Goal: Information Seeking & Learning: Learn about a topic

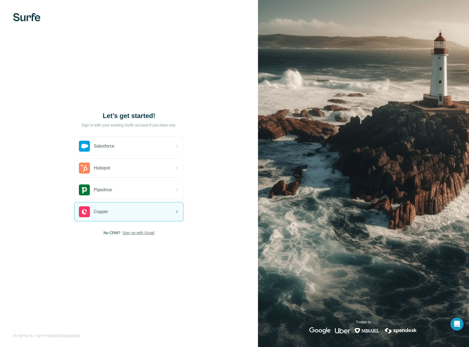
click at [135, 232] on span "Sign up with Gmail" at bounding box center [139, 232] width 32 height 5
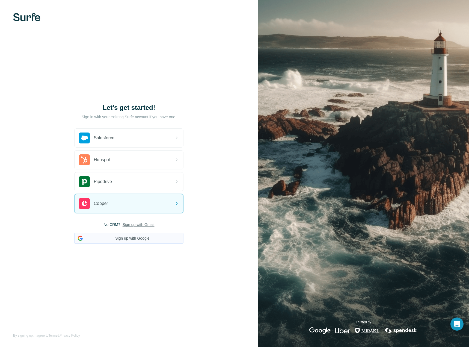
click at [134, 235] on button "Sign up with Google" at bounding box center [128, 238] width 109 height 11
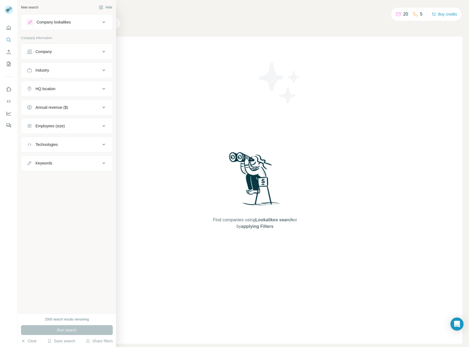
click at [49, 54] on div "Company" at bounding box center [43, 51] width 16 height 5
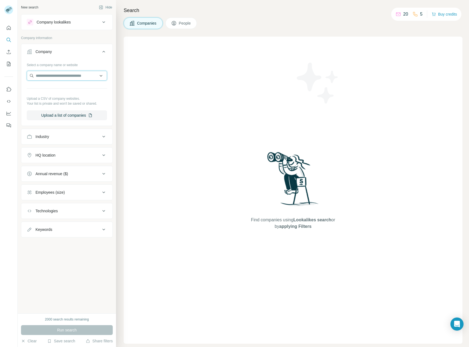
click at [82, 76] on input "text" at bounding box center [67, 76] width 80 height 10
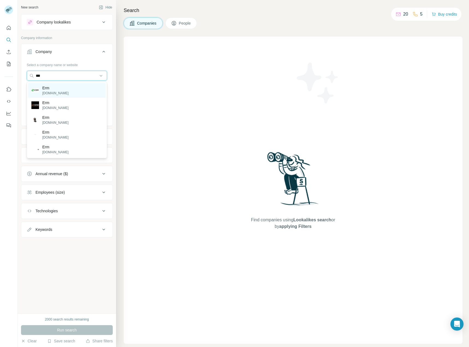
type input "***"
click at [62, 91] on div "Erm [DOMAIN_NAME]" at bounding box center [67, 90] width 78 height 15
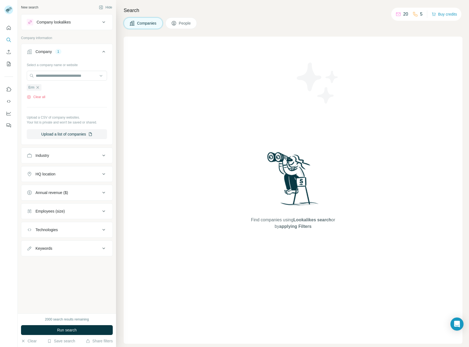
click at [90, 153] on div "Industry" at bounding box center [64, 155] width 74 height 5
click at [74, 328] on span "Run search" at bounding box center [67, 329] width 20 height 5
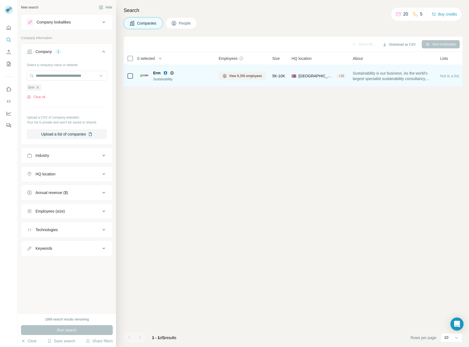
click at [182, 75] on div "Erm" at bounding box center [182, 72] width 59 height 5
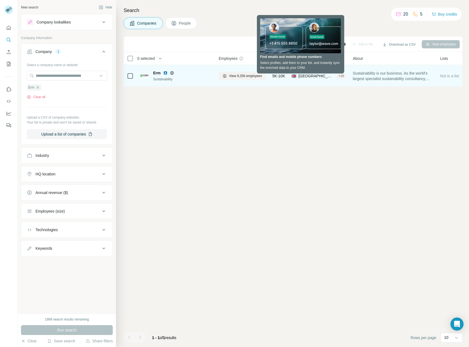
click at [137, 75] on td "Erm Sustainability" at bounding box center [176, 76] width 79 height 22
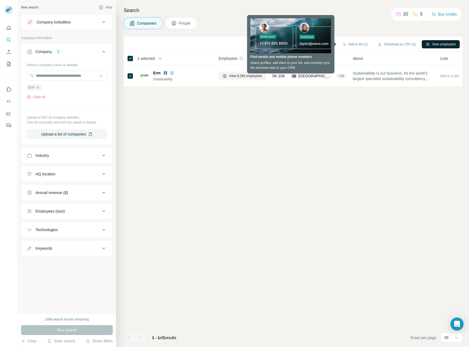
click at [432, 42] on button "View employees" at bounding box center [441, 44] width 38 height 8
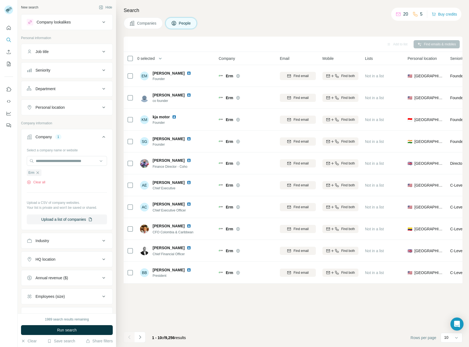
click at [100, 137] on icon at bounding box center [103, 137] width 7 height 7
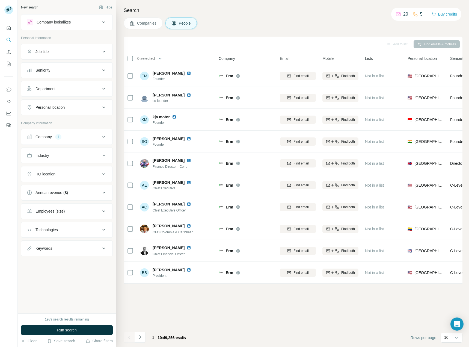
click at [96, 134] on div "Company 1" at bounding box center [64, 136] width 74 height 5
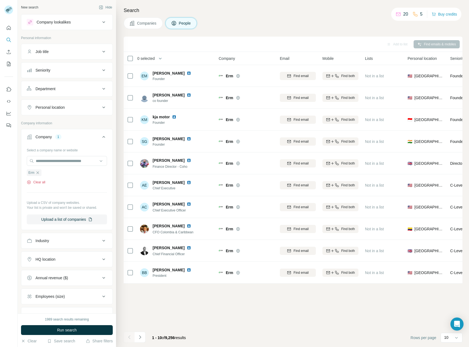
click at [40, 182] on button "Clear all" at bounding box center [36, 182] width 19 height 5
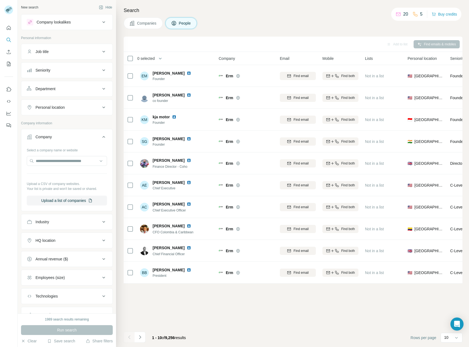
click at [54, 221] on div "Industry" at bounding box center [64, 221] width 74 height 5
click at [61, 233] on input at bounding box center [63, 235] width 67 height 6
click at [76, 254] on div "Government" at bounding box center [64, 250] width 67 height 5
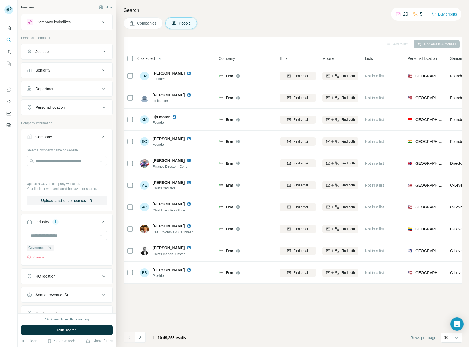
click at [68, 278] on div "HQ location" at bounding box center [64, 275] width 74 height 5
click at [67, 289] on input "text" at bounding box center [67, 290] width 80 height 10
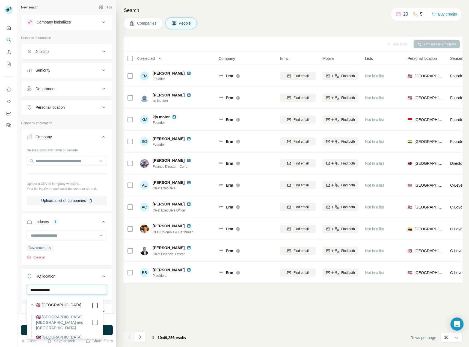
type input "**********"
click at [92, 304] on div at bounding box center [95, 305] width 7 height 7
click at [138, 309] on div "Add to list Find emails & mobiles 0 selected People Company Email Mobile Lists …" at bounding box center [293, 192] width 339 height 310
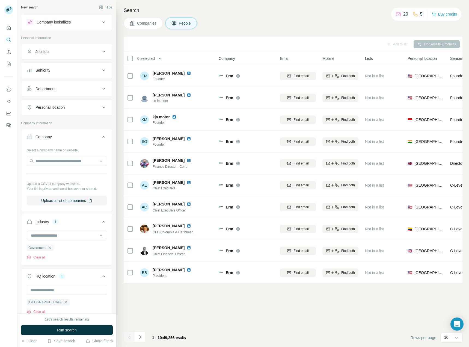
click at [84, 49] on button "Job title" at bounding box center [66, 51] width 91 height 13
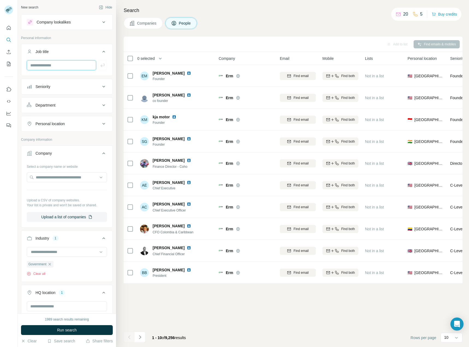
click at [71, 62] on input "text" at bounding box center [61, 65] width 69 height 10
type input "**********"
click at [57, 330] on button "Run search" at bounding box center [67, 330] width 92 height 10
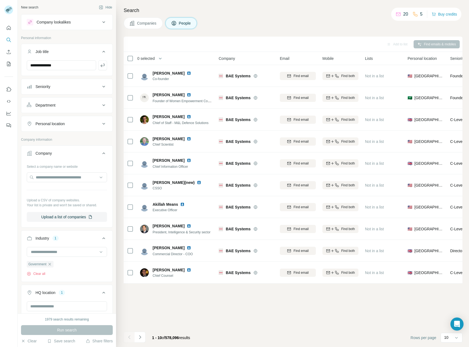
click at [71, 86] on div "Seniority" at bounding box center [64, 86] width 74 height 5
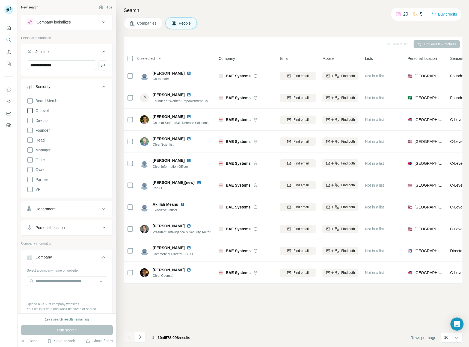
click at [45, 111] on span "C-Level" at bounding box center [40, 110] width 15 height 5
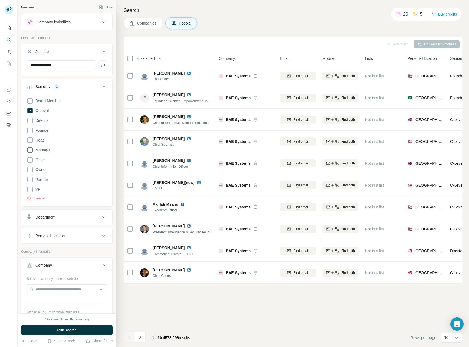
click at [43, 149] on span "Manager" at bounding box center [41, 149] width 17 height 5
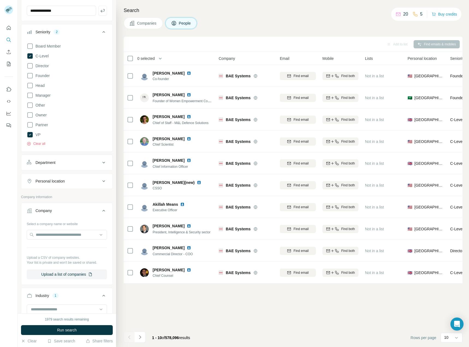
click at [76, 154] on ul "**********" at bounding box center [67, 89] width 92 height 200
click at [75, 162] on div "Department" at bounding box center [64, 162] width 74 height 5
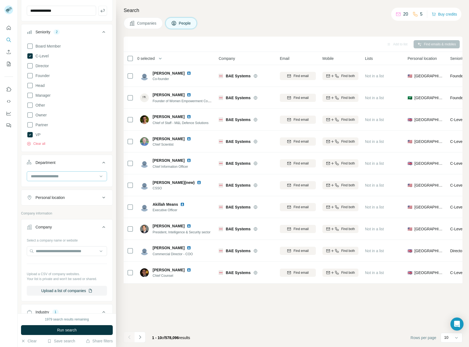
click at [85, 177] on input at bounding box center [63, 176] width 67 height 6
click at [85, 205] on div "Manufacturing" at bounding box center [64, 202] width 73 height 10
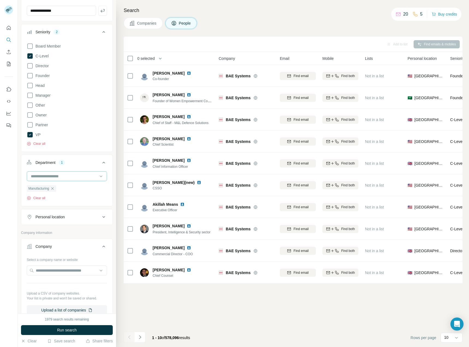
click at [58, 179] on input at bounding box center [63, 176] width 67 height 6
click at [80, 12] on input "**********" at bounding box center [61, 11] width 69 height 10
click at [0, 13] on html "**********" at bounding box center [234, 173] width 469 height 347
click at [58, 172] on div at bounding box center [63, 175] width 67 height 9
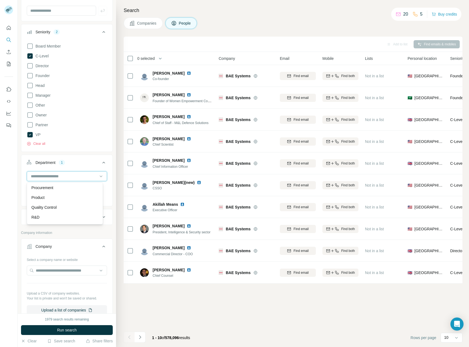
scroll to position [142, 0]
click at [74, 175] on input at bounding box center [63, 176] width 67 height 6
type input "**"
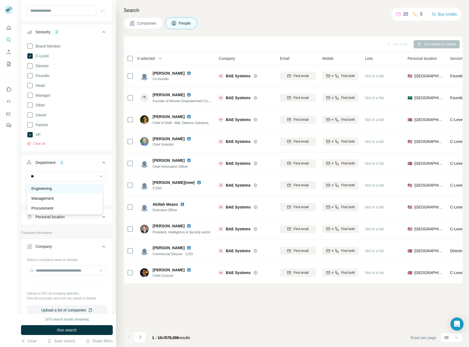
click at [60, 186] on div "Engineering" at bounding box center [64, 188] width 67 height 5
click at [62, 178] on input at bounding box center [63, 176] width 67 height 6
type input "*****"
click at [51, 188] on p "Quality Control" at bounding box center [43, 188] width 25 height 5
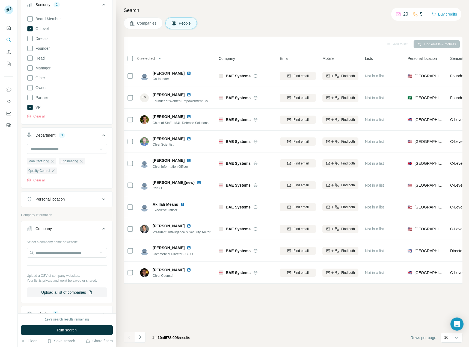
scroll to position [164, 0]
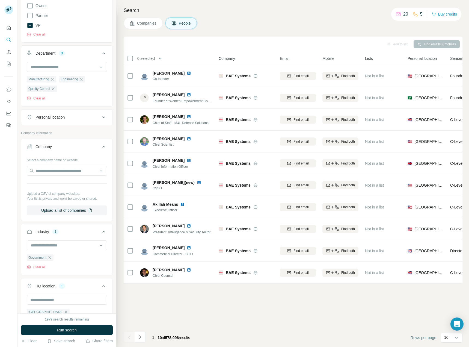
click at [77, 119] on div "Personal location" at bounding box center [64, 116] width 74 height 5
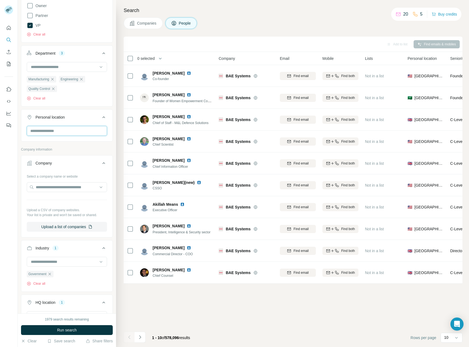
click at [64, 135] on input "text" at bounding box center [67, 131] width 80 height 10
click at [64, 134] on input "text" at bounding box center [67, 131] width 80 height 10
type input "******"
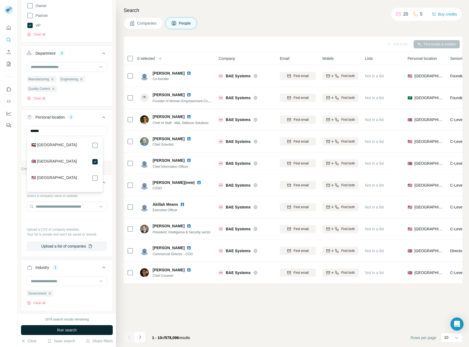
click at [90, 328] on button "Run search" at bounding box center [67, 330] width 92 height 10
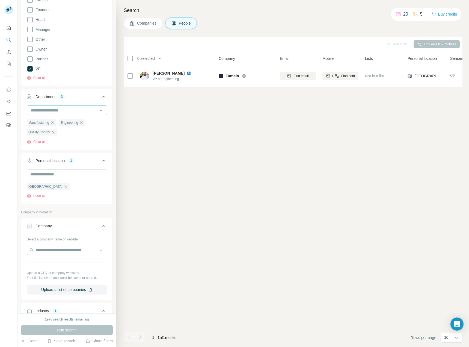
scroll to position [82, 0]
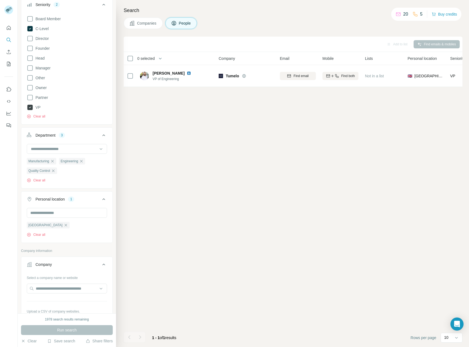
click at [31, 106] on icon at bounding box center [29, 107] width 5 height 5
click at [33, 30] on span "C-Level" at bounding box center [40, 28] width 15 height 5
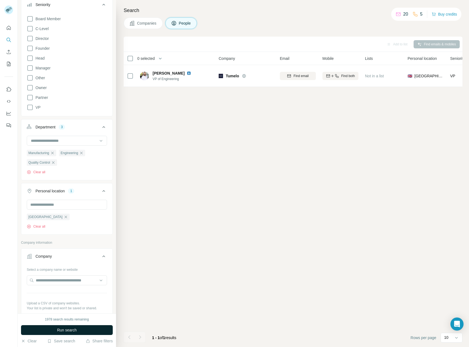
click at [55, 325] on div "1978 search results remaining Run search Clear Save search Share filters" at bounding box center [67, 330] width 98 height 34
click at [57, 327] on button "Run search" at bounding box center [67, 330] width 92 height 10
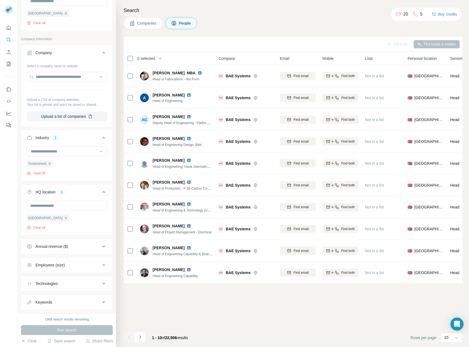
scroll to position [297, 0]
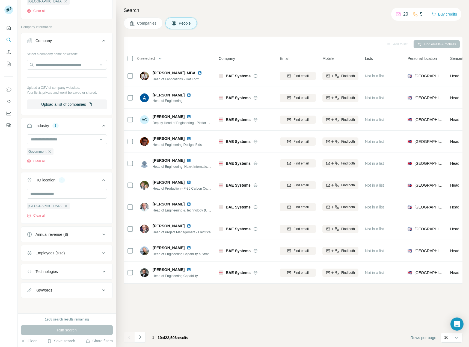
click at [55, 251] on div "Employees (size)" at bounding box center [49, 252] width 29 height 5
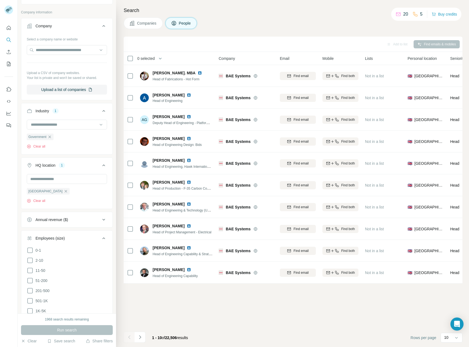
scroll to position [325, 0]
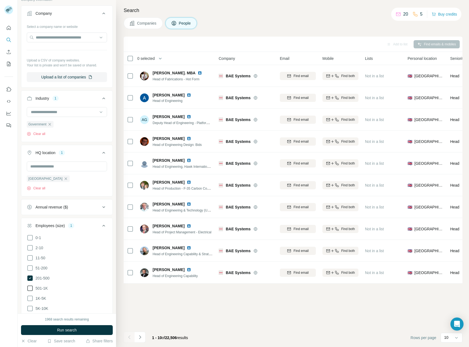
click at [34, 286] on span "501-1K" at bounding box center [40, 287] width 14 height 5
click at [31, 299] on icon at bounding box center [30, 298] width 7 height 7
click at [30, 309] on icon at bounding box center [30, 308] width 7 height 7
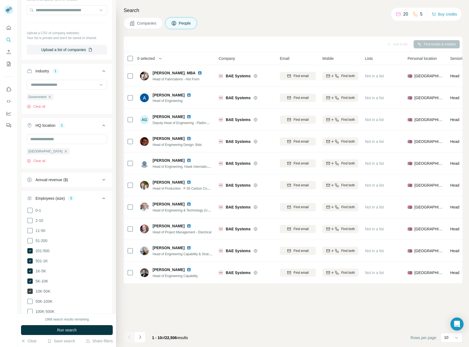
click at [35, 294] on span "10K-50K" at bounding box center [41, 290] width 17 height 5
click at [32, 300] on icon at bounding box center [29, 300] width 5 height 5
click at [31, 292] on icon at bounding box center [30, 291] width 7 height 7
click at [28, 311] on icon at bounding box center [29, 311] width 5 height 5
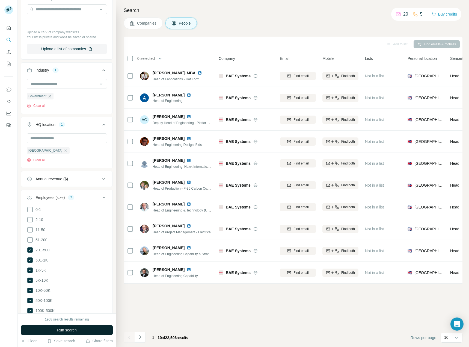
click at [51, 328] on button "Run search" at bounding box center [67, 330] width 92 height 10
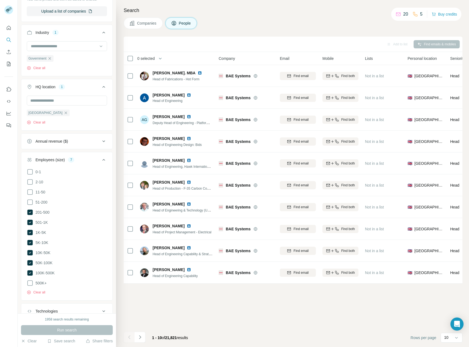
scroll to position [430, 0]
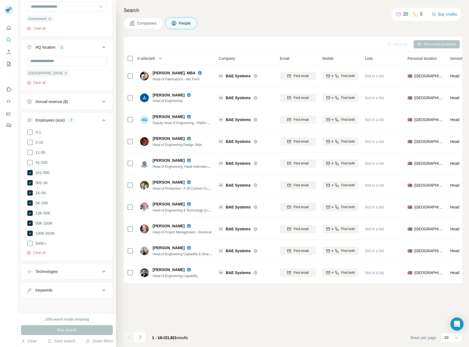
click at [82, 286] on button "Keywords" at bounding box center [66, 289] width 91 height 13
click at [62, 302] on input "text" at bounding box center [61, 304] width 69 height 10
type input "***"
click at [60, 328] on div "Run search" at bounding box center [67, 330] width 92 height 10
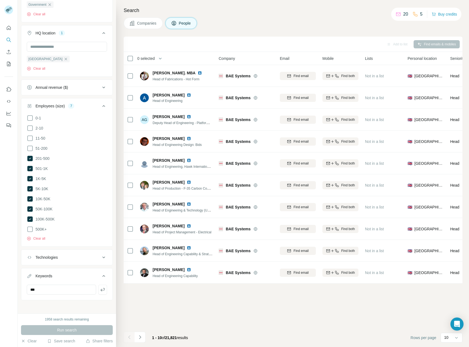
scroll to position [446, 0]
click at [100, 293] on div "***" at bounding box center [66, 289] width 91 height 14
click at [100, 289] on icon "button" at bounding box center [102, 287] width 5 height 5
click at [98, 288] on div "***" at bounding box center [67, 287] width 80 height 10
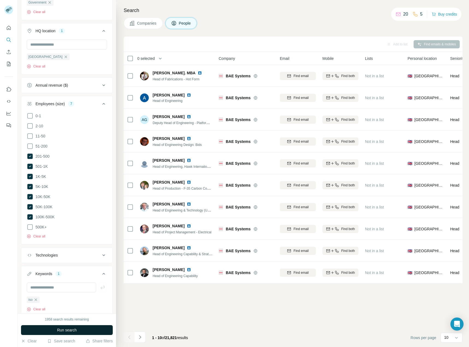
click at [66, 327] on span "Run search" at bounding box center [67, 329] width 20 height 5
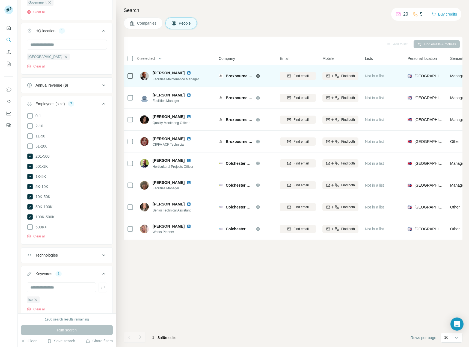
click at [162, 75] on span "[PERSON_NAME]" at bounding box center [169, 72] width 32 height 5
click at [175, 73] on span "[PERSON_NAME]" at bounding box center [169, 72] width 32 height 5
click at [150, 79] on div "[PERSON_NAME] Facilities Maintenance Manager" at bounding box center [169, 75] width 59 height 11
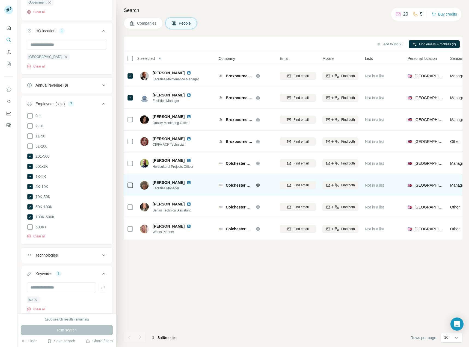
click at [132, 181] on div at bounding box center [130, 184] width 7 height 15
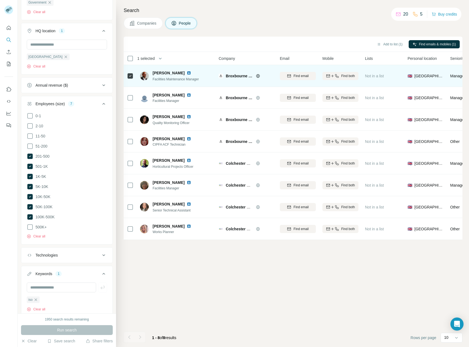
click at [134, 76] on td at bounding box center [130, 76] width 13 height 22
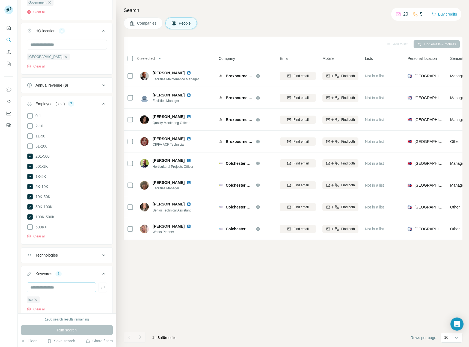
drag, startPoint x: 36, startPoint y: 298, endPoint x: 37, endPoint y: 290, distance: 7.7
click at [36, 298] on icon "button" at bounding box center [36, 299] width 4 height 4
click at [38, 288] on input "text" at bounding box center [61, 287] width 69 height 10
type input "*"
drag, startPoint x: 46, startPoint y: 285, endPoint x: 0, endPoint y: 297, distance: 47.9
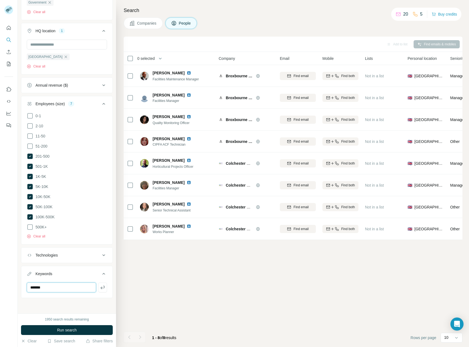
click at [0, 297] on html "New search Hide Company lookalikes Personal information Job title Seniority Boa…" at bounding box center [234, 173] width 469 height 347
type input "***"
click at [100, 285] on icon "button" at bounding box center [102, 287] width 5 height 5
click at [62, 327] on span "Run search" at bounding box center [67, 329] width 20 height 5
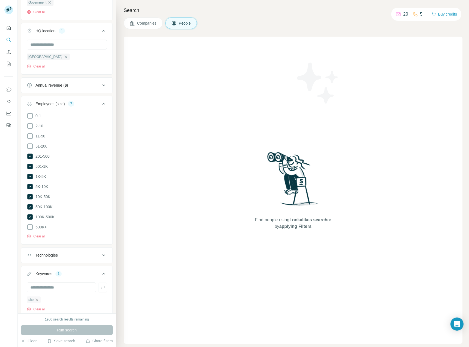
click at [36, 299] on icon "button" at bounding box center [37, 299] width 4 height 4
click at [39, 289] on input "text" at bounding box center [61, 287] width 69 height 10
type input "*******"
click at [100, 285] on icon "button" at bounding box center [102, 287] width 5 height 5
click at [71, 332] on span "Run search" at bounding box center [67, 329] width 20 height 5
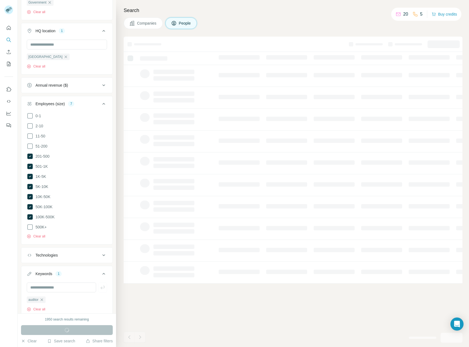
scroll to position [283, 0]
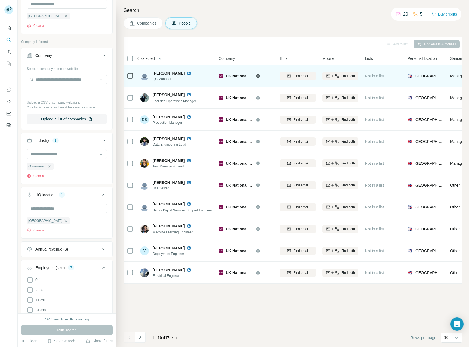
click at [133, 78] on icon at bounding box center [130, 76] width 7 height 7
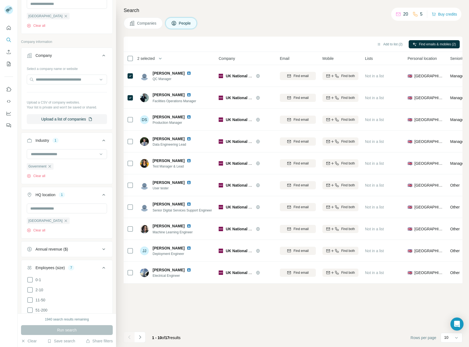
drag, startPoint x: 373, startPoint y: 8, endPoint x: 377, endPoint y: 1, distance: 7.6
click at [373, 8] on h4 "Search" at bounding box center [293, 11] width 339 height 8
click at [390, 29] on div "Search Companies People Add to list (2) Find emails & mobiles (2) 2 selected Pe…" at bounding box center [292, 173] width 353 height 347
click at [203, 298] on div "Add to list (2) Find emails & mobiles (2) 2 selected People Company Email Mobil…" at bounding box center [293, 192] width 339 height 310
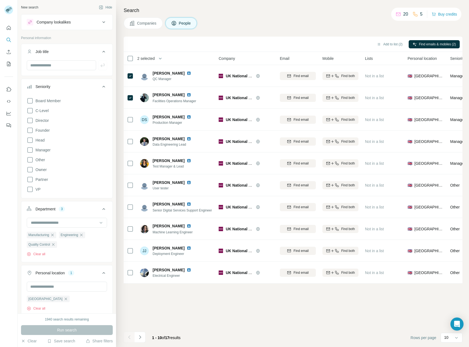
scroll to position [2523, 0]
